Goal: Check status: Check status

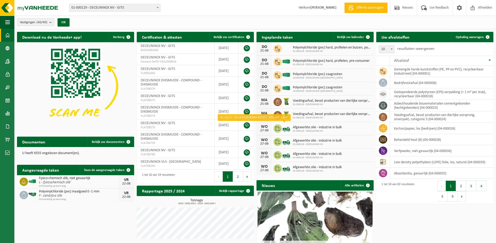
click at [288, 129] on img at bounding box center [286, 128] width 9 height 9
click at [356, 36] on span "Bekijk uw kalender" at bounding box center [350, 37] width 27 height 3
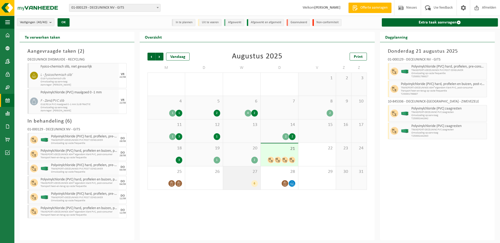
click at [256, 177] on div "27 6" at bounding box center [241, 178] width 37 height 23
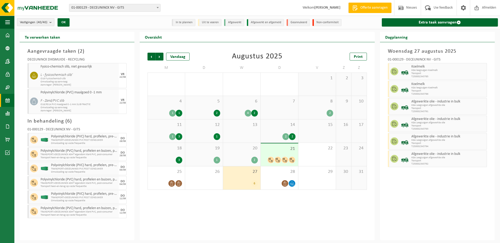
click at [47, 25] on span "Vestigingen (40/40)" at bounding box center [33, 23] width 27 height 8
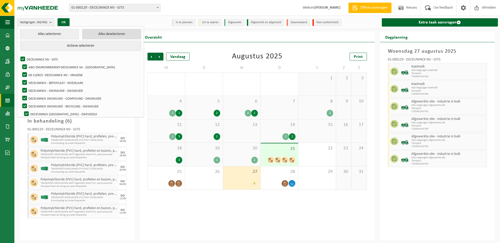
click at [82, 36] on button "Alles deselecteren" at bounding box center [111, 34] width 59 height 10
checkbox input "false"
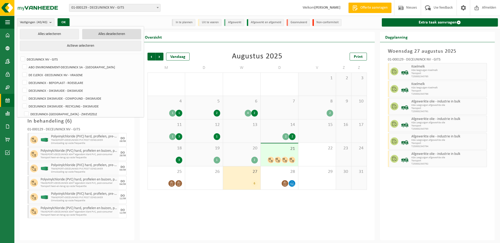
checkbox input "false"
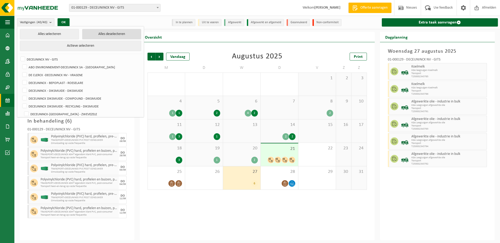
checkbox input "false"
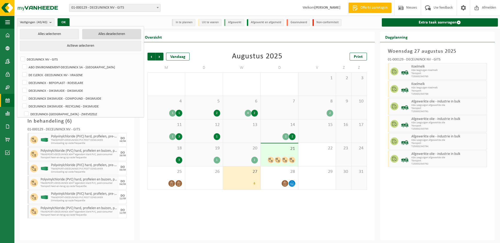
checkbox input "false"
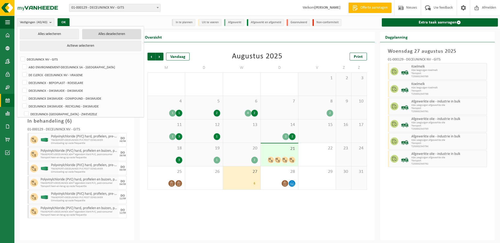
checkbox input "false"
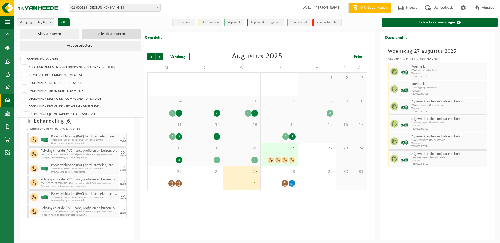
checkbox input "false"
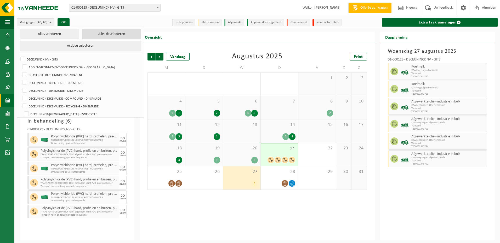
checkbox input "false"
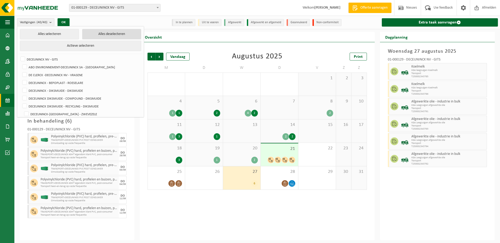
checkbox input "false"
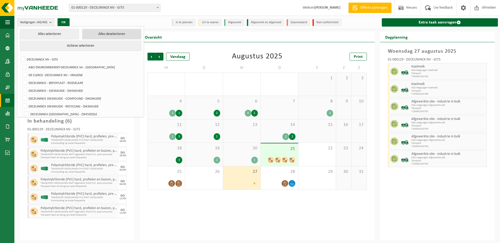
checkbox input "false"
click at [23, 59] on label "DECEUNINCK NV - GITS" at bounding box center [79, 59] width 121 height 8
click at [19, 55] on input "DECEUNINCK NV - GITS" at bounding box center [18, 55] width 0 height 0
checkbox input "true"
click at [61, 24] on button "OK" at bounding box center [62, 22] width 12 height 8
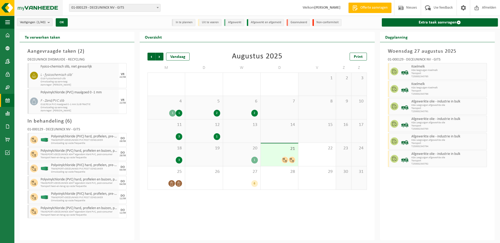
click at [28, 9] on img at bounding box center [31, 8] width 63 height 16
